Goal: Information Seeking & Learning: Find specific fact

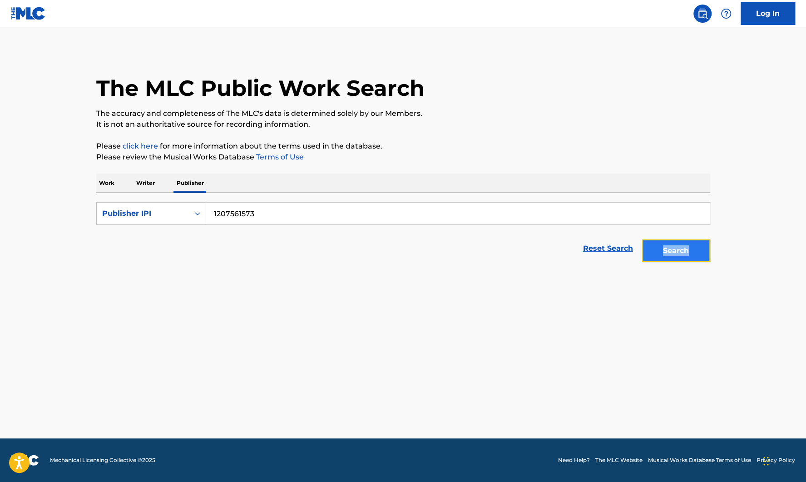
click at [686, 244] on button "Search" at bounding box center [676, 250] width 68 height 23
click at [155, 183] on p "Writer" at bounding box center [146, 183] width 24 height 19
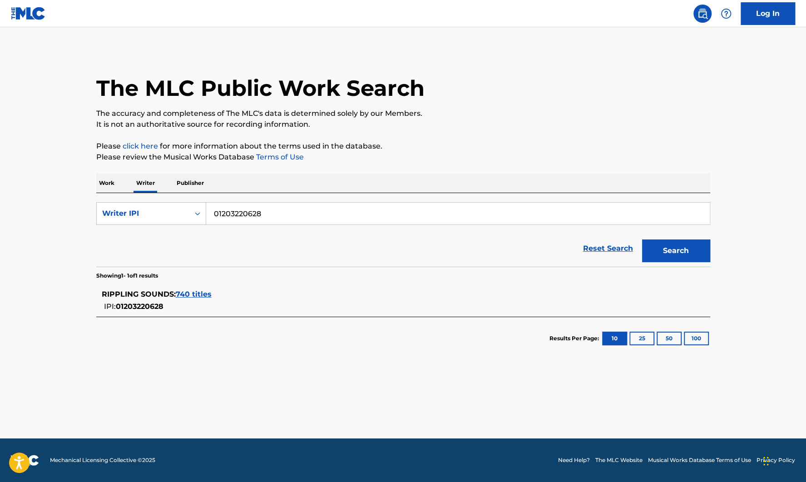
click at [193, 185] on p "Publisher" at bounding box center [190, 183] width 33 height 19
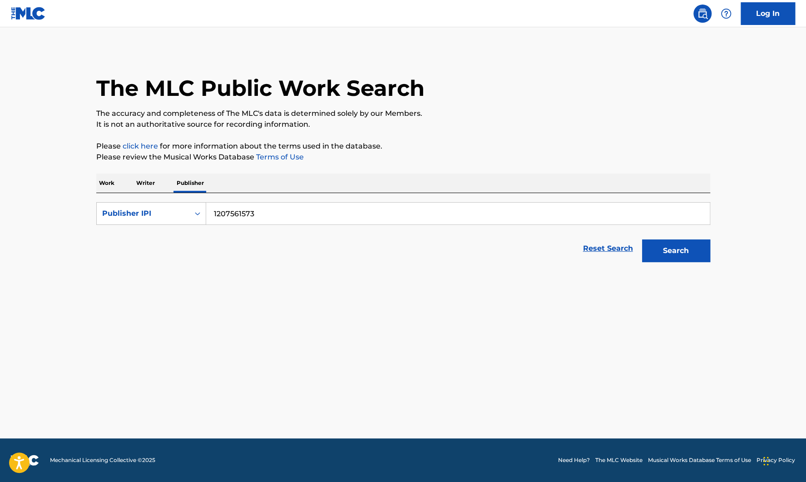
click at [223, 211] on input "1207561573" at bounding box center [458, 214] width 504 height 22
click at [642, 239] on button "Search" at bounding box center [676, 250] width 68 height 23
click at [183, 213] on div "Publisher IPI" at bounding box center [143, 213] width 82 height 11
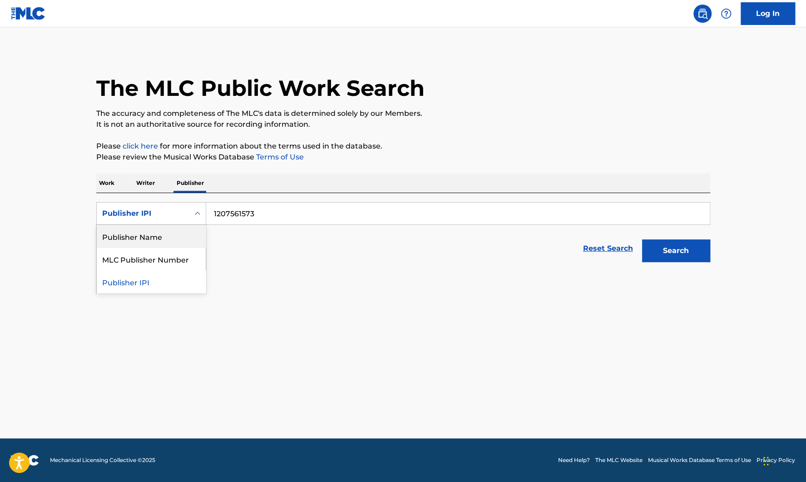
click at [176, 234] on div "Publisher Name" at bounding box center [151, 236] width 109 height 23
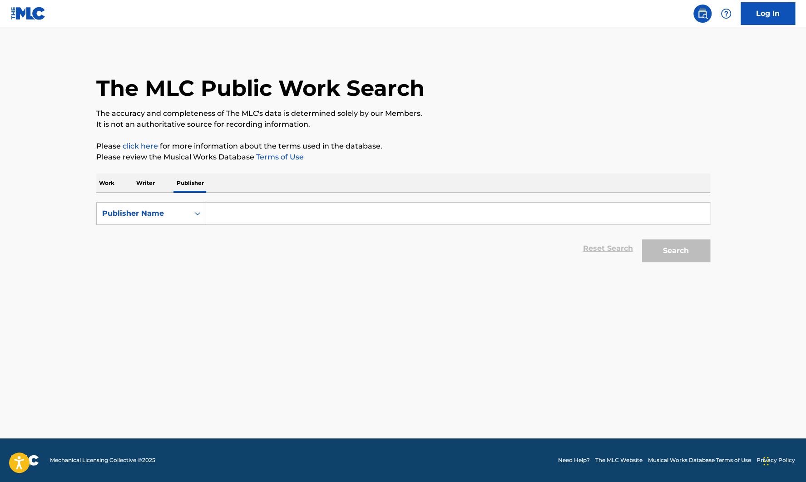
click at [230, 218] on input "Search Form" at bounding box center [458, 214] width 504 height 22
click at [642, 239] on button "Search" at bounding box center [676, 250] width 68 height 23
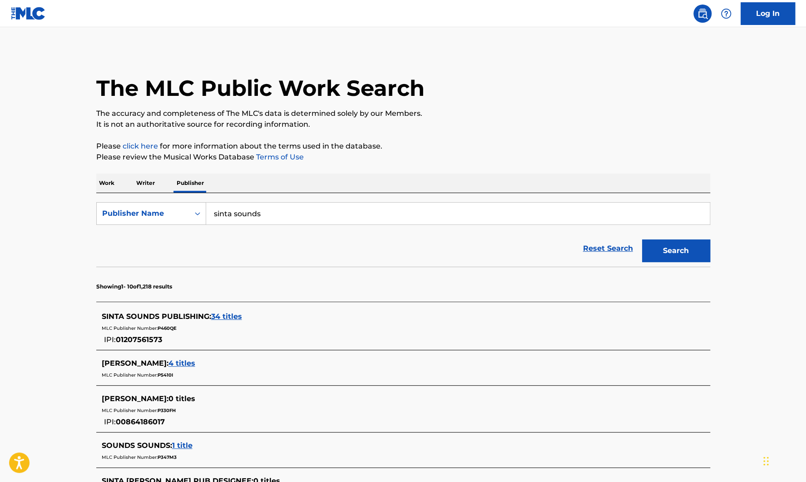
click at [261, 212] on input "sinta sounds" at bounding box center [458, 214] width 504 height 22
click at [259, 212] on input "sinta sounds" at bounding box center [458, 214] width 504 height 22
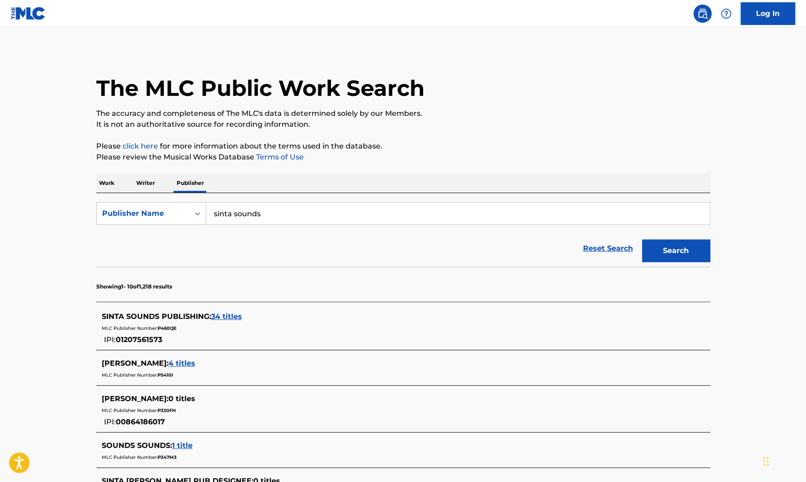
click at [259, 212] on input "sinta sounds" at bounding box center [458, 214] width 504 height 22
paste input "1207561573"
click at [213, 211] on input "1207561573" at bounding box center [458, 214] width 504 height 22
click at [642, 239] on button "Search" at bounding box center [676, 250] width 68 height 23
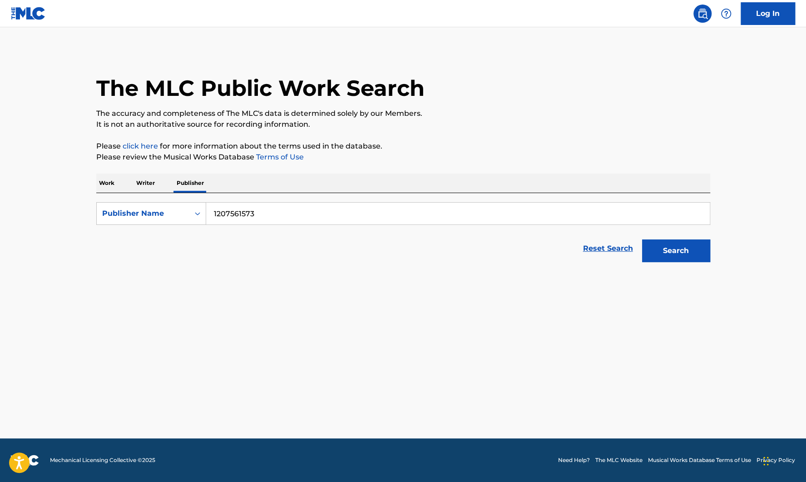
type input "1207561573"
click at [642, 239] on button "Search" at bounding box center [676, 250] width 68 height 23
click at [194, 214] on icon "Search Form" at bounding box center [197, 213] width 9 height 9
click at [183, 236] on div "Publisher IPI" at bounding box center [151, 236] width 109 height 23
click at [263, 206] on input "Search Form" at bounding box center [458, 214] width 504 height 22
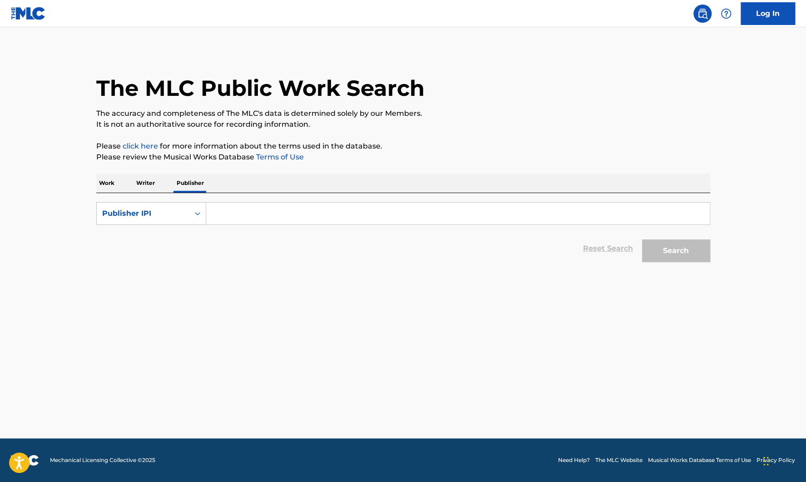
paste input "1207561573"
click at [642, 239] on button "Search" at bounding box center [676, 250] width 68 height 23
click at [214, 213] on input "1207561573" at bounding box center [458, 214] width 504 height 22
click at [642, 239] on button "Search" at bounding box center [676, 250] width 68 height 23
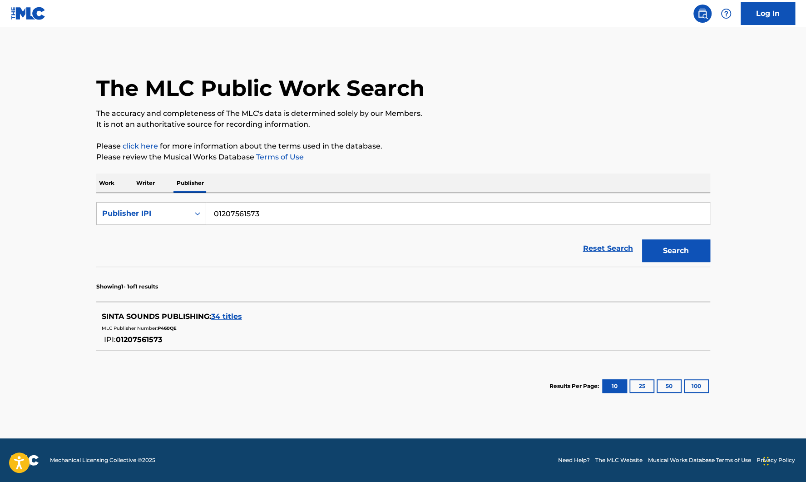
click at [221, 213] on input "01207561573" at bounding box center [458, 214] width 504 height 22
click at [245, 215] on input "01207561573" at bounding box center [458, 214] width 504 height 22
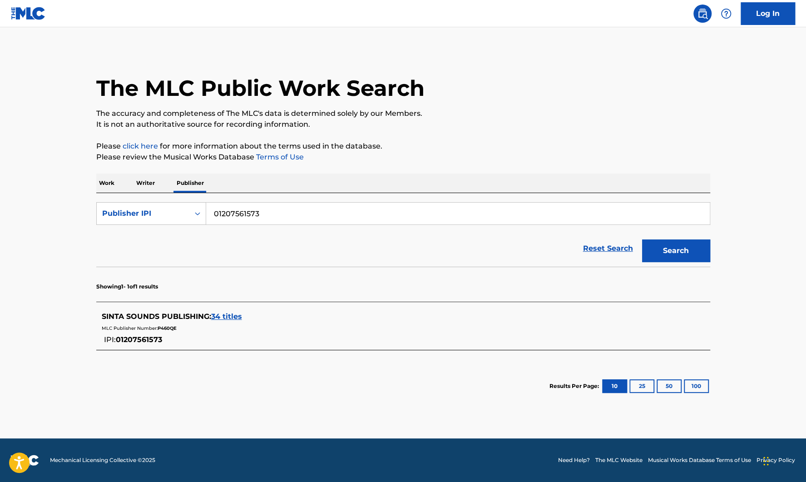
paste input "1212822398"
click at [642, 239] on button "Search" at bounding box center [676, 250] width 68 height 23
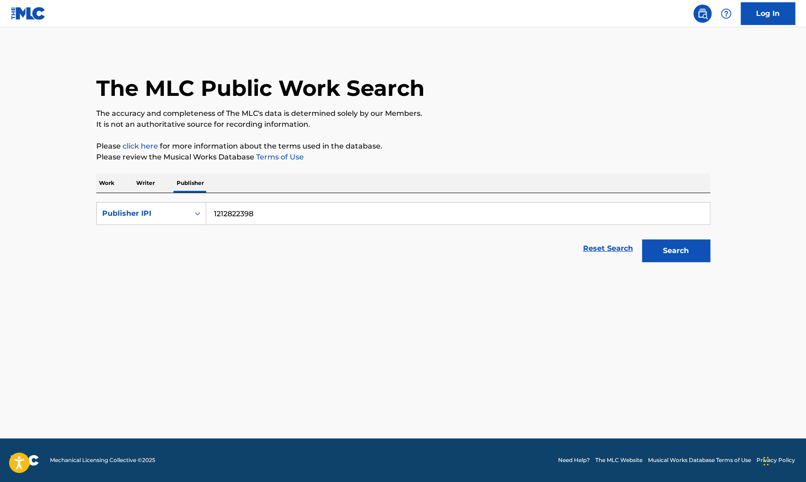
click at [214, 212] on input "1212822398" at bounding box center [458, 214] width 504 height 22
type input "01212822398"
click at [642, 239] on button "Search" at bounding box center [676, 250] width 68 height 23
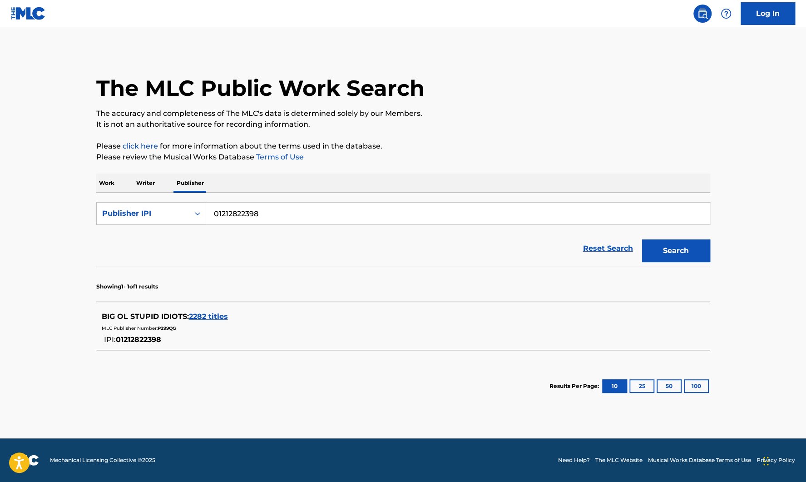
click at [252, 214] on input "01212822398" at bounding box center [458, 214] width 504 height 22
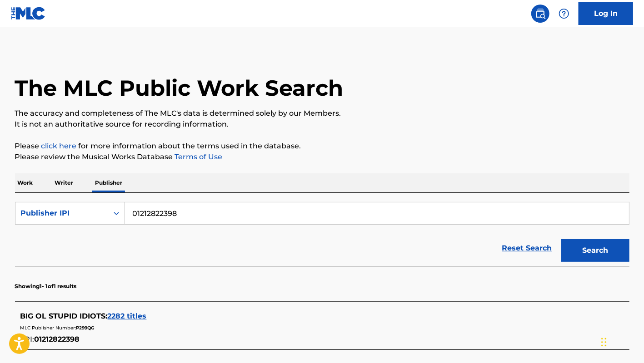
click at [74, 189] on p "Writer" at bounding box center [64, 183] width 24 height 19
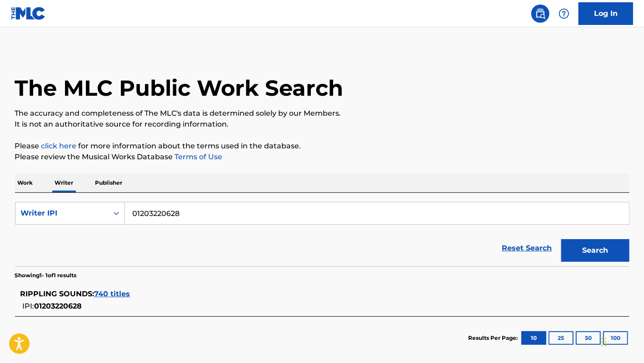
click at [153, 213] on input "01203220628" at bounding box center [377, 214] width 504 height 22
paste input "1191160675"
click at [561, 239] on button "Search" at bounding box center [595, 250] width 68 height 23
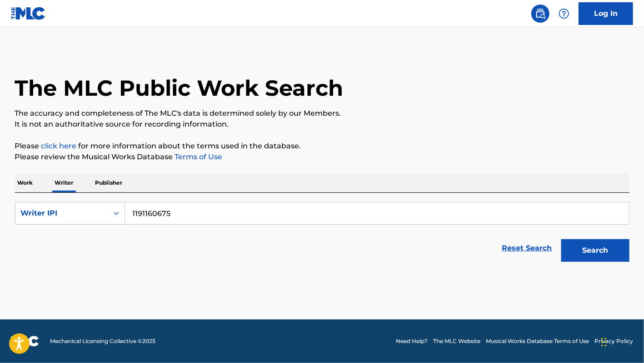
click at [132, 215] on input "1191160675" at bounding box center [377, 214] width 504 height 22
click at [561, 239] on button "Search" at bounding box center [595, 250] width 68 height 23
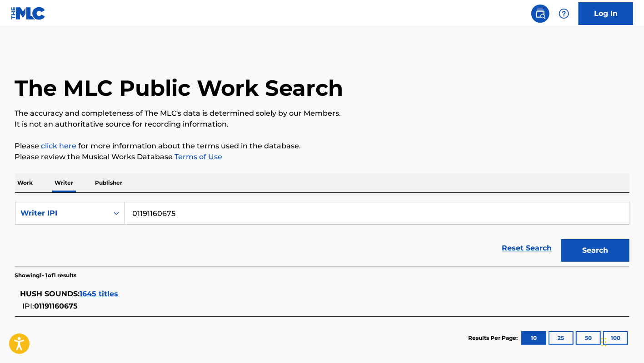
click at [139, 215] on input "01191160675" at bounding box center [377, 214] width 504 height 22
paste input "1133898242"
click at [561, 239] on button "Search" at bounding box center [595, 250] width 68 height 23
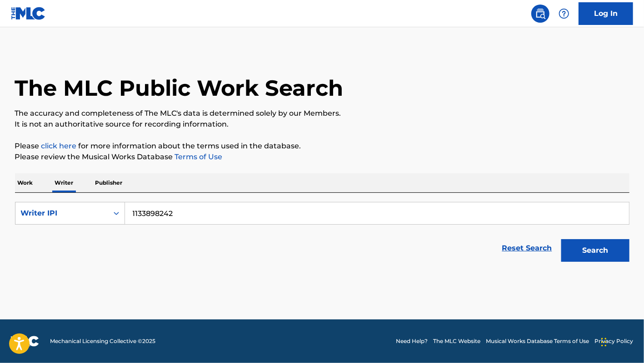
click at [132, 212] on input "1133898242" at bounding box center [377, 214] width 504 height 22
click at [561, 239] on button "Search" at bounding box center [595, 250] width 68 height 23
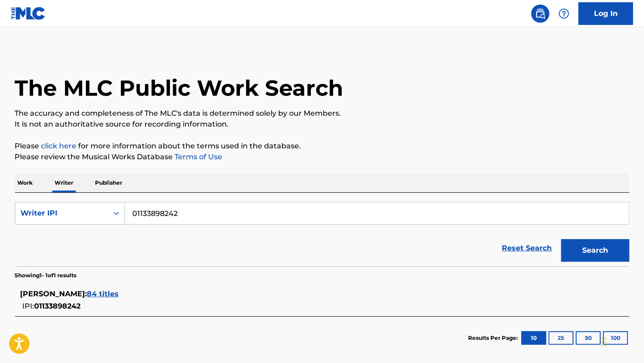
click at [154, 218] on input "01133898242" at bounding box center [377, 214] width 504 height 22
click at [155, 214] on input "01133898242" at bounding box center [377, 214] width 504 height 22
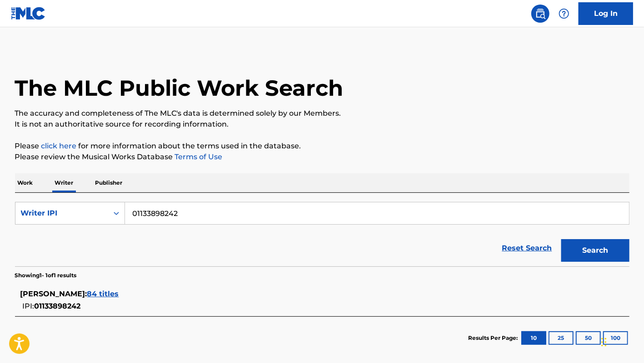
click at [155, 214] on input "01133898242" at bounding box center [377, 214] width 504 height 22
paste input "1148260761"
click at [561, 239] on button "Search" at bounding box center [595, 250] width 68 height 23
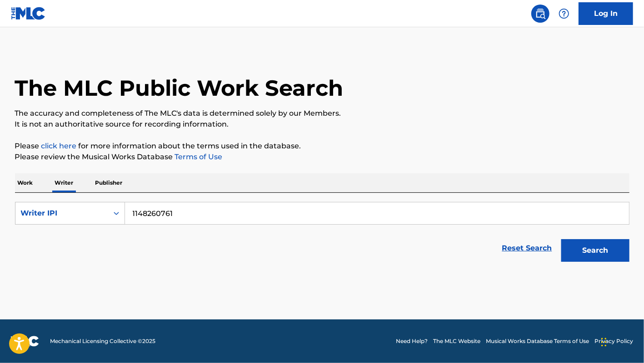
click at [130, 213] on input "1148260761" at bounding box center [377, 214] width 504 height 22
type input "01148260761"
click at [561, 239] on button "Search" at bounding box center [595, 250] width 68 height 23
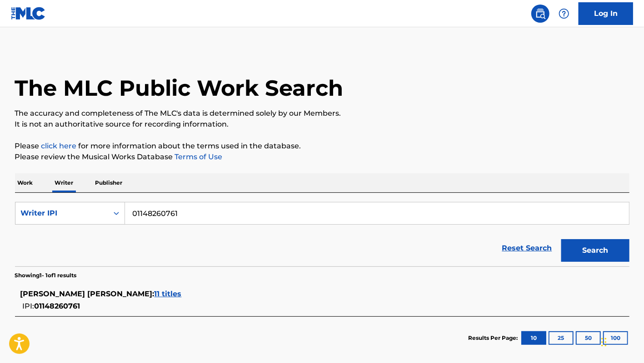
click at [149, 212] on input "01148260761" at bounding box center [377, 214] width 504 height 22
click at [109, 180] on p "Publisher" at bounding box center [109, 183] width 33 height 19
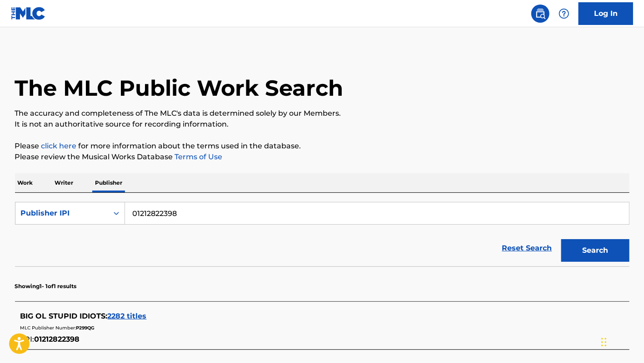
click at [160, 213] on input "01212822398" at bounding box center [377, 214] width 504 height 22
paste input "856609699"
click at [561, 239] on button "Search" at bounding box center [595, 250] width 68 height 23
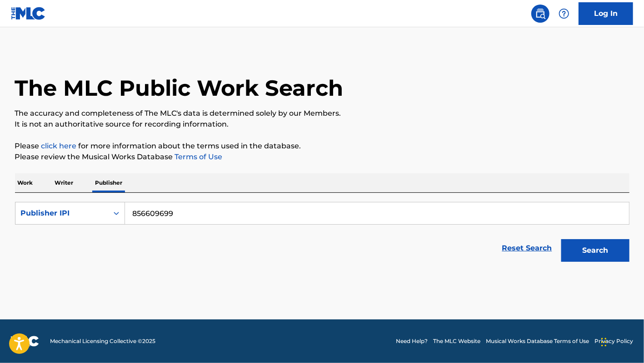
click at [134, 215] on input "856609699" at bounding box center [377, 214] width 504 height 22
click at [561, 239] on button "Search" at bounding box center [595, 250] width 68 height 23
click at [586, 245] on button "Search" at bounding box center [595, 250] width 68 height 23
click at [174, 213] on input "0856609699" at bounding box center [377, 214] width 504 height 22
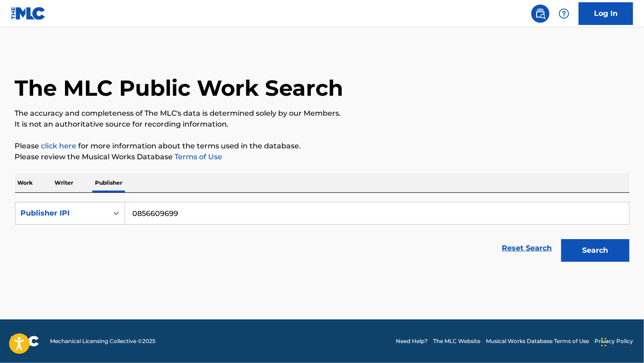
click at [174, 213] on input "0856609699" at bounding box center [377, 214] width 504 height 22
paste input "Search Form"
click at [561, 239] on button "Search" at bounding box center [595, 250] width 68 height 23
click at [180, 218] on input "856609699" at bounding box center [377, 214] width 504 height 22
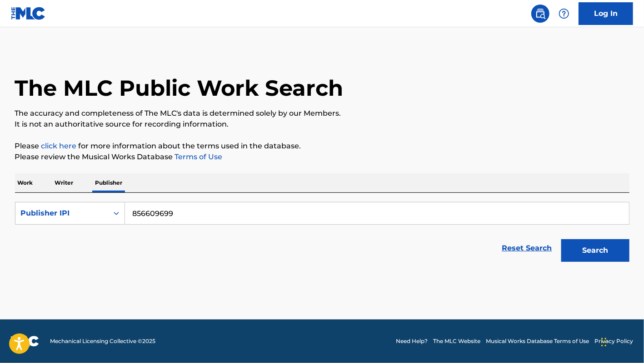
paste input "00"
type input "00856609699"
click at [561, 239] on button "Search" at bounding box center [595, 250] width 68 height 23
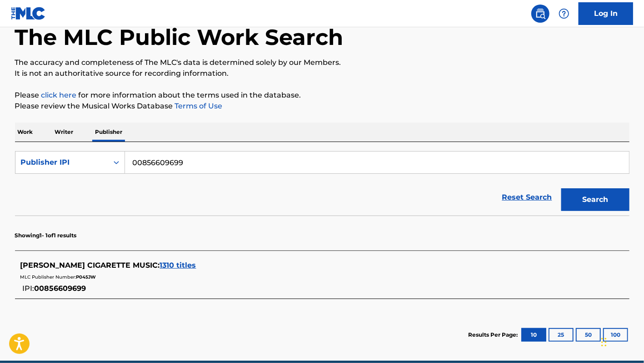
scroll to position [85, 0]
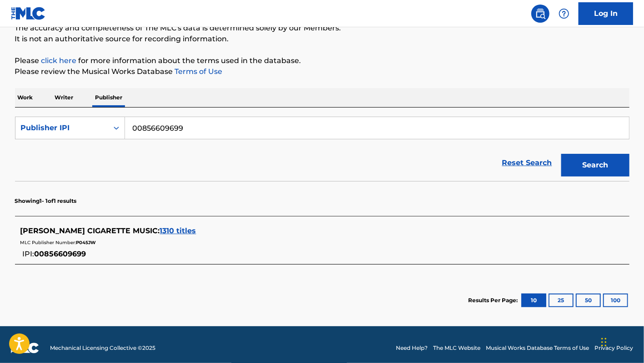
click at [141, 125] on input "00856609699" at bounding box center [377, 128] width 504 height 22
click at [60, 95] on p "Writer" at bounding box center [64, 97] width 24 height 19
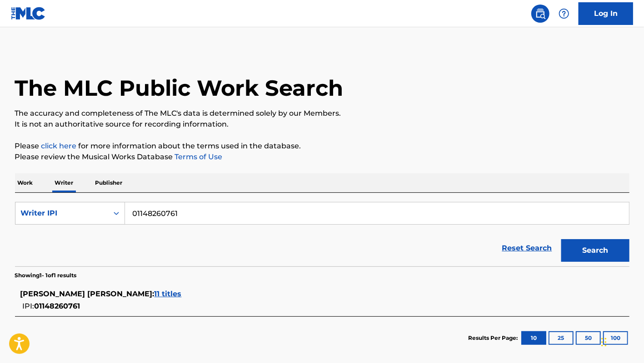
click at [170, 213] on input "01148260761" at bounding box center [377, 214] width 504 height 22
paste input "203220628"
click at [561, 239] on button "Search" at bounding box center [595, 250] width 68 height 23
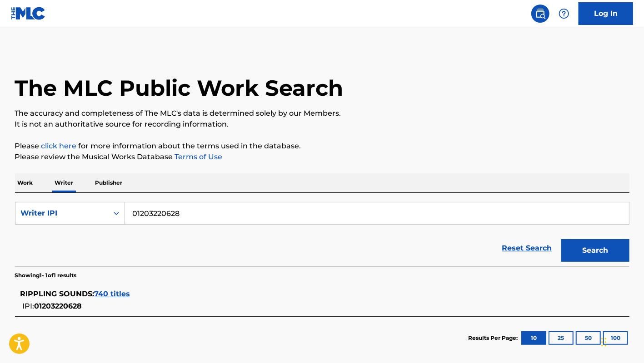
click at [149, 213] on input "01203220628" at bounding box center [377, 214] width 504 height 22
paste input "Search Form"
click at [561, 239] on button "Search" at bounding box center [595, 250] width 68 height 23
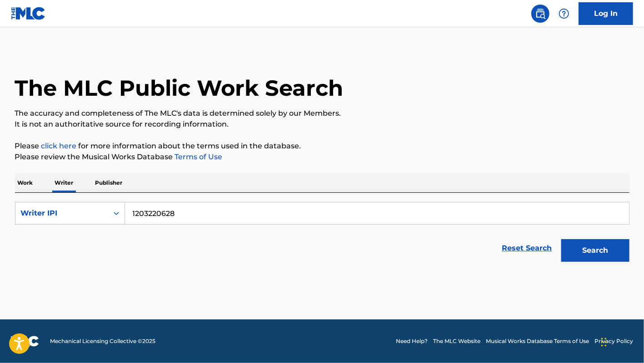
click at [134, 214] on input "1203220628" at bounding box center [377, 214] width 504 height 22
click at [561, 239] on button "Search" at bounding box center [595, 250] width 68 height 23
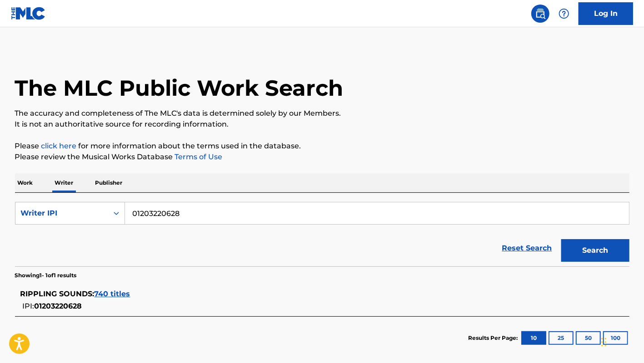
click at [148, 213] on input "01203220628" at bounding box center [377, 214] width 504 height 22
click at [159, 217] on input "01203220628" at bounding box center [377, 214] width 504 height 22
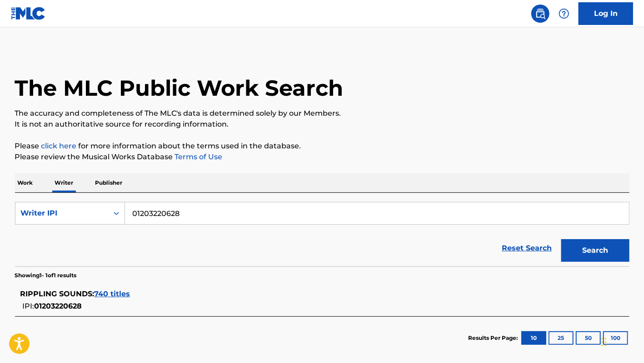
paste input "772703629"
click at [561, 239] on button "Search" at bounding box center [595, 250] width 68 height 23
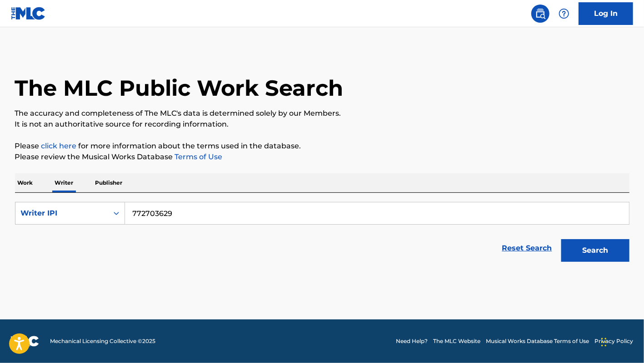
click at [133, 210] on input "772703629" at bounding box center [377, 214] width 504 height 22
type input "00772703629"
click at [561, 239] on button "Search" at bounding box center [595, 250] width 68 height 23
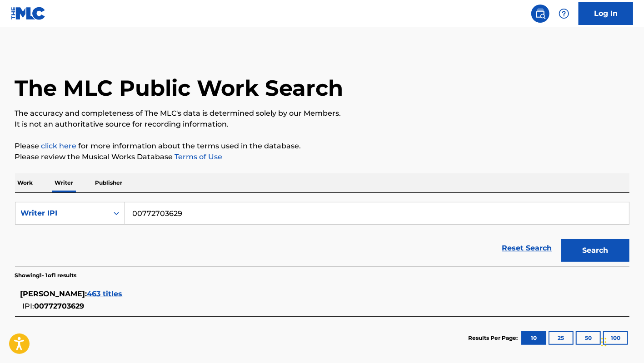
click at [147, 213] on input "00772703629" at bounding box center [377, 214] width 504 height 22
click at [107, 184] on p "Publisher" at bounding box center [109, 183] width 33 height 19
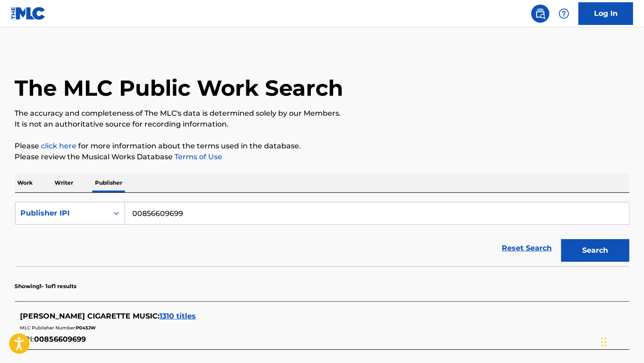
click at [147, 210] on input "00856609699" at bounding box center [377, 214] width 504 height 22
click at [561, 239] on button "Search" at bounding box center [595, 250] width 68 height 23
click at [68, 205] on div "Publisher IPI" at bounding box center [61, 213] width 93 height 17
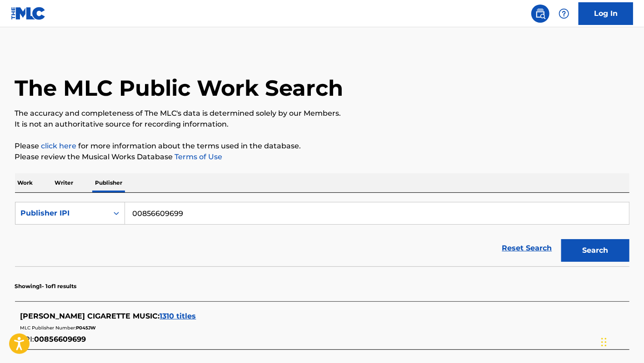
click at [69, 180] on p "Writer" at bounding box center [64, 183] width 24 height 19
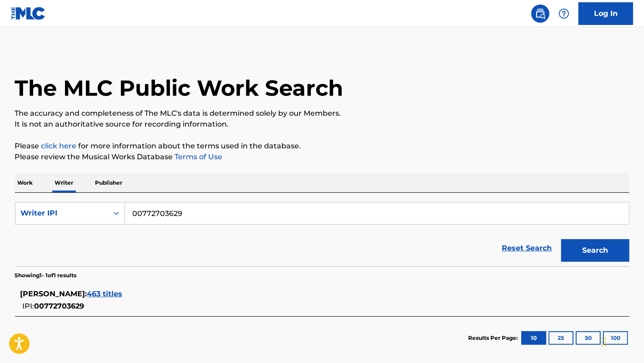
click at [174, 206] on input "00772703629" at bounding box center [377, 214] width 504 height 22
paste input "1191160675"
click at [561, 239] on button "Search" at bounding box center [595, 250] width 68 height 23
click at [151, 218] on input "01191160675" at bounding box center [377, 214] width 504 height 22
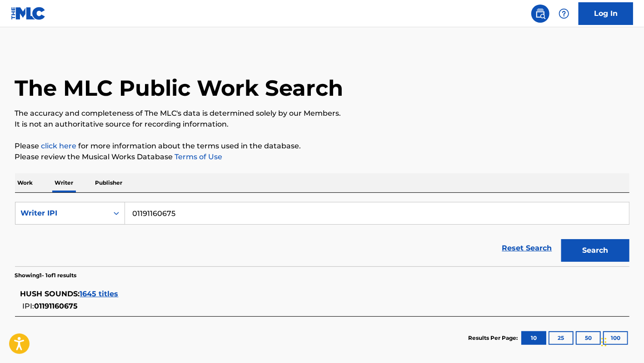
click at [151, 218] on input "01191160675" at bounding box center [377, 214] width 504 height 22
paste input "48260761"
click at [561, 239] on button "Search" at bounding box center [595, 250] width 68 height 23
click at [169, 208] on input "01148260761" at bounding box center [377, 214] width 504 height 22
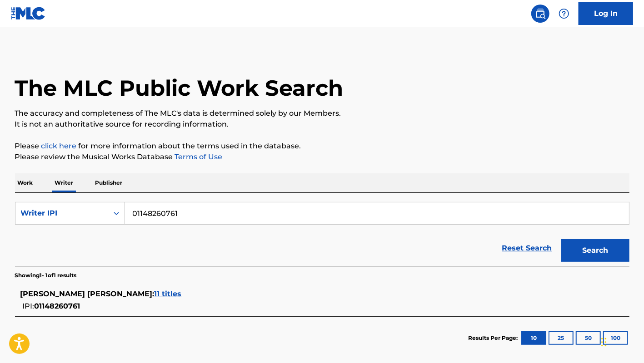
click at [169, 208] on input "01148260761" at bounding box center [377, 214] width 504 height 22
paste input "33898242"
type input "01133898242"
click at [561, 239] on button "Search" at bounding box center [595, 250] width 68 height 23
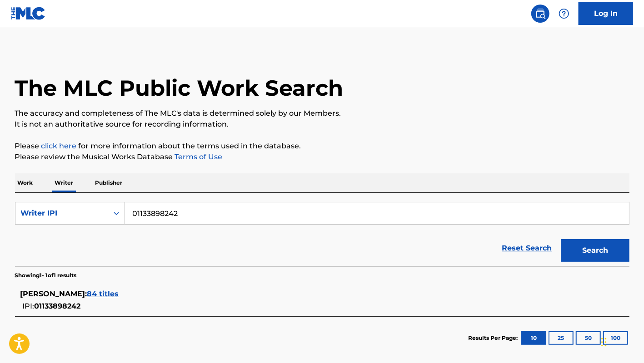
click at [109, 189] on p "Publisher" at bounding box center [109, 183] width 33 height 19
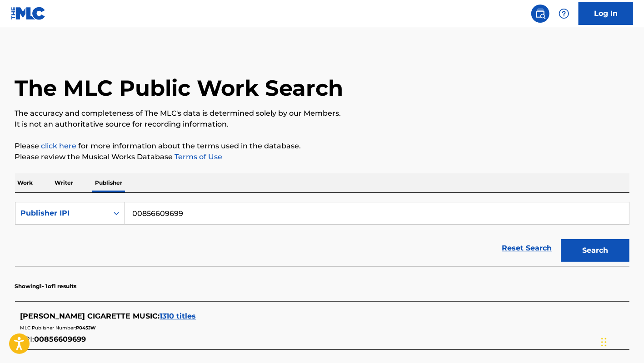
click at [148, 208] on input "00856609699" at bounding box center [377, 214] width 504 height 22
paste input "1212822398"
click at [561, 239] on button "Search" at bounding box center [595, 250] width 68 height 23
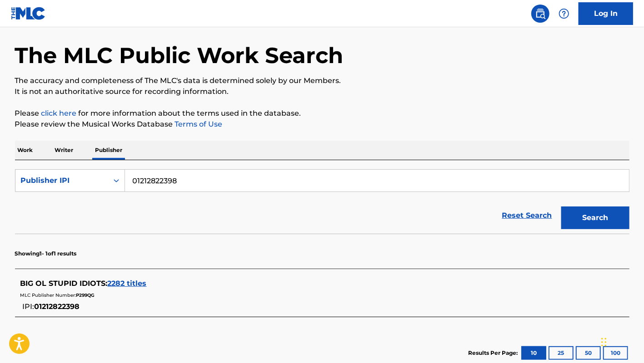
scroll to position [50, 0]
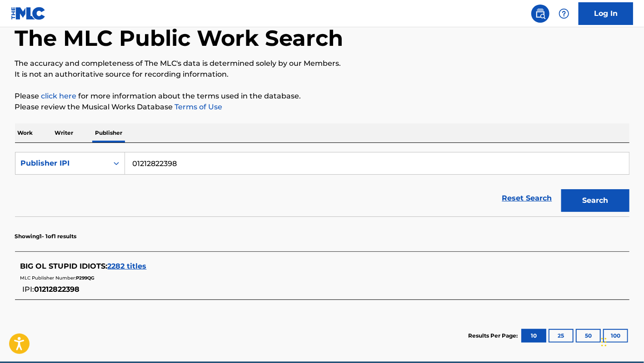
click at [172, 168] on input "01212822398" at bounding box center [377, 164] width 504 height 22
paste input "07561573"
type input "01207561573"
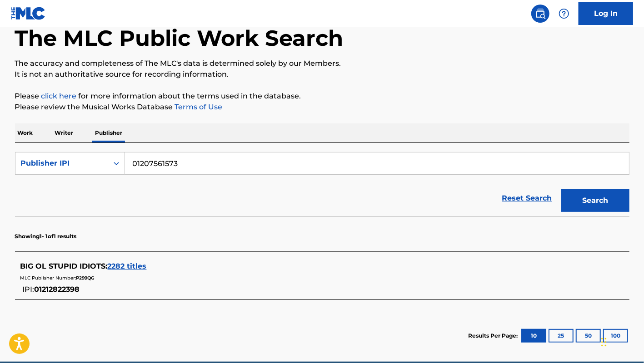
click at [561, 189] on button "Search" at bounding box center [595, 200] width 68 height 23
